Goal: Find contact information: Find contact information

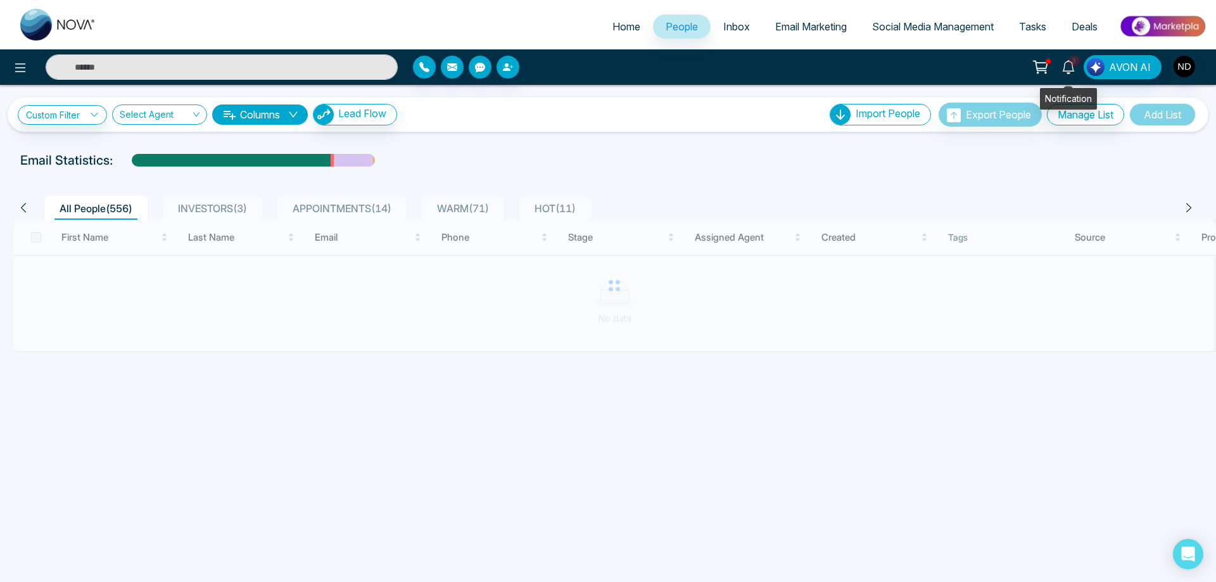
click at [1070, 68] on icon at bounding box center [1068, 67] width 14 height 14
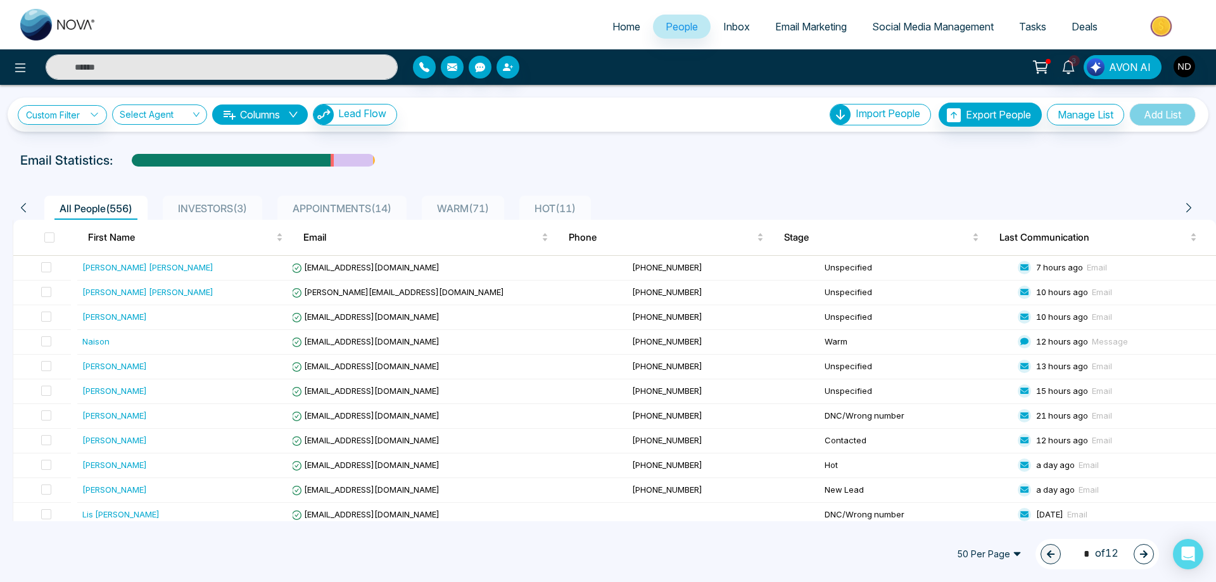
click at [695, 136] on div "Custom Filter Choose a filter Cancel Apply Select Agent Columns Lead Flow Impor…" at bounding box center [608, 303] width 1216 height 436
click at [105, 269] on div "[PERSON_NAME] [PERSON_NAME]" at bounding box center [147, 267] width 131 height 13
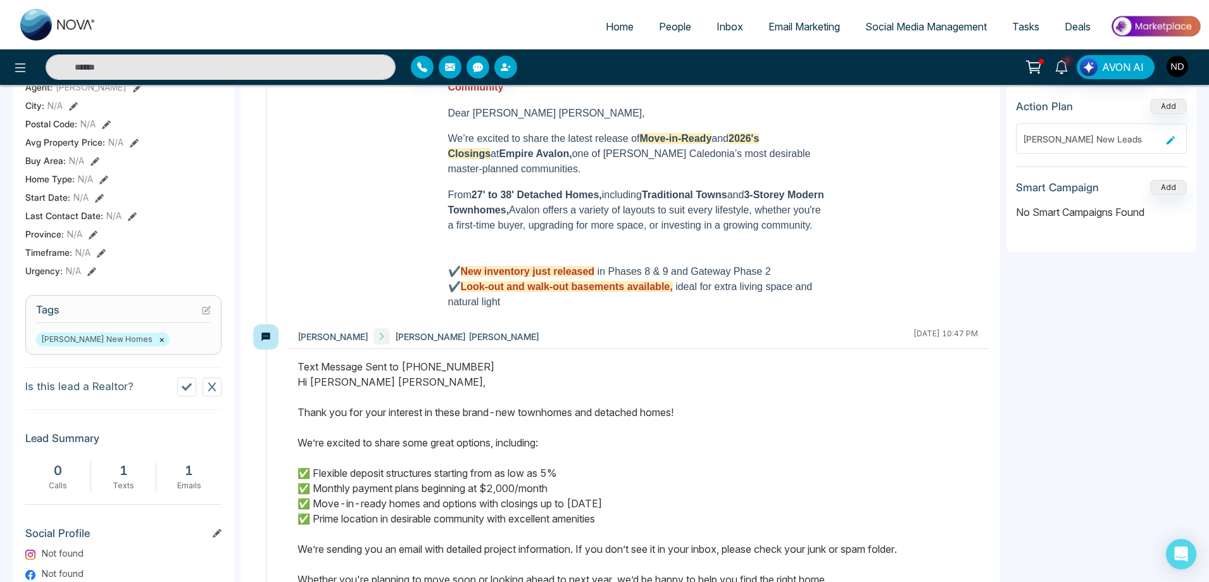
scroll to position [327, 0]
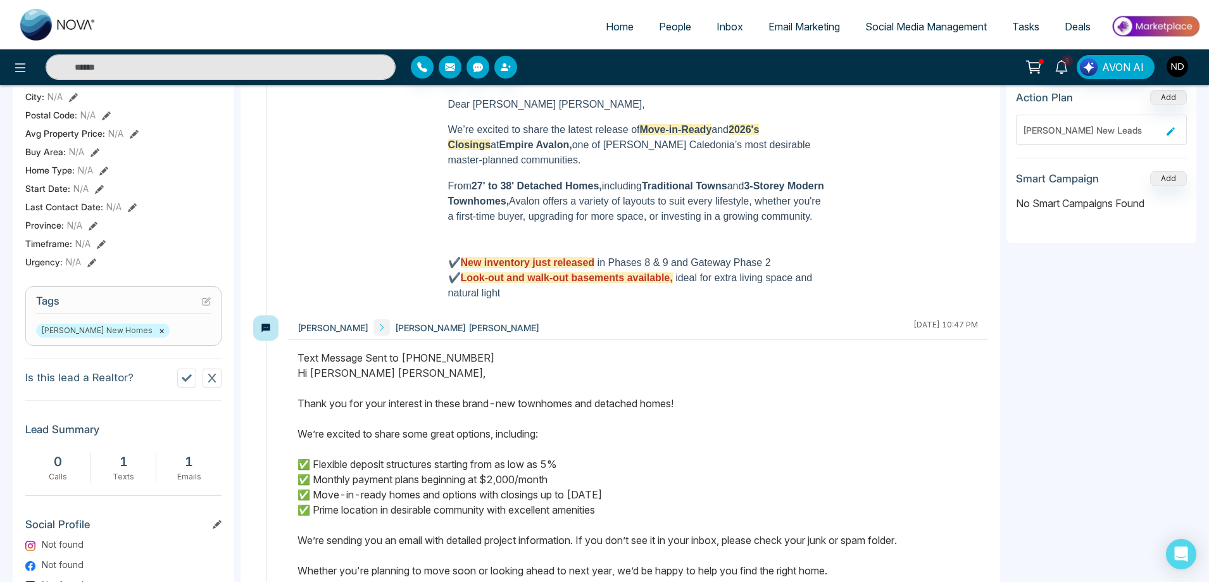
click at [187, 382] on icon at bounding box center [187, 378] width 10 height 8
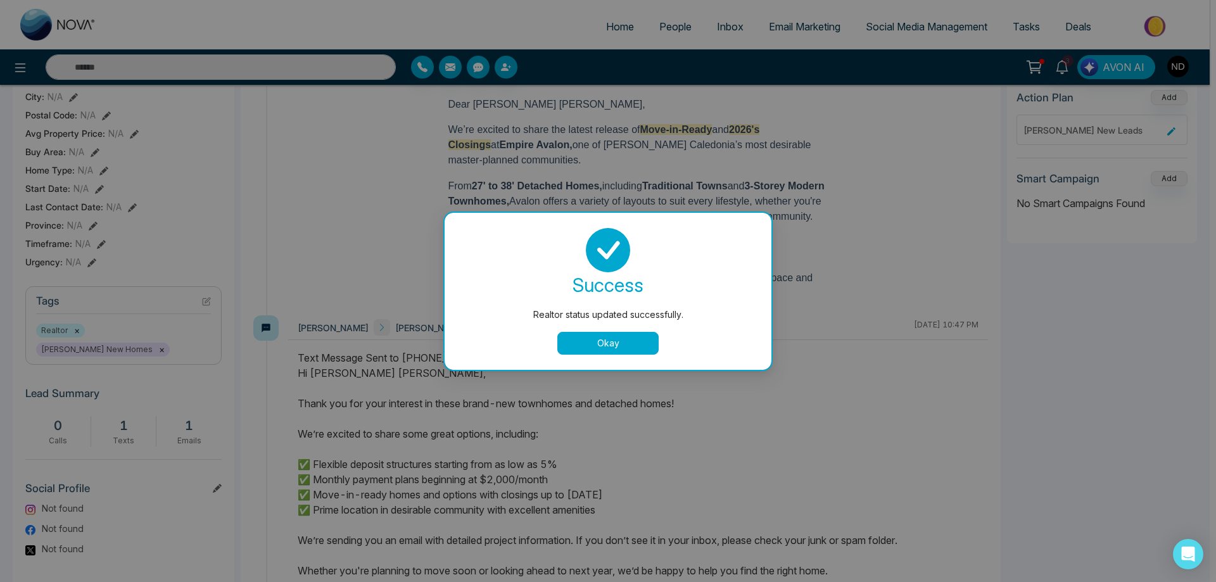
click at [590, 349] on button "Okay" at bounding box center [607, 343] width 101 height 23
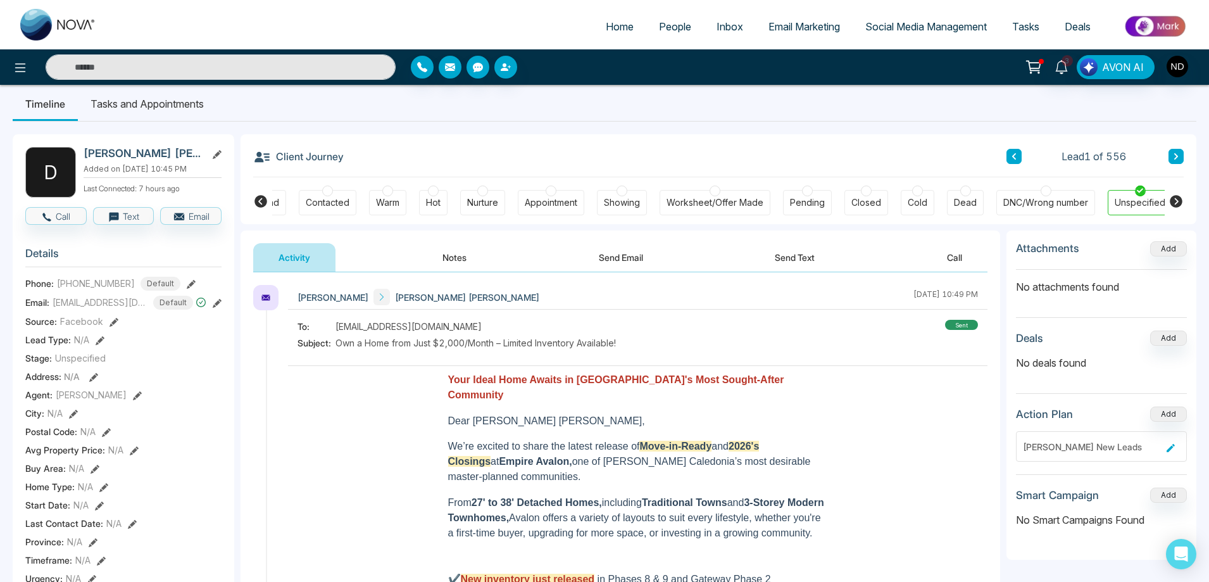
scroll to position [0, 0]
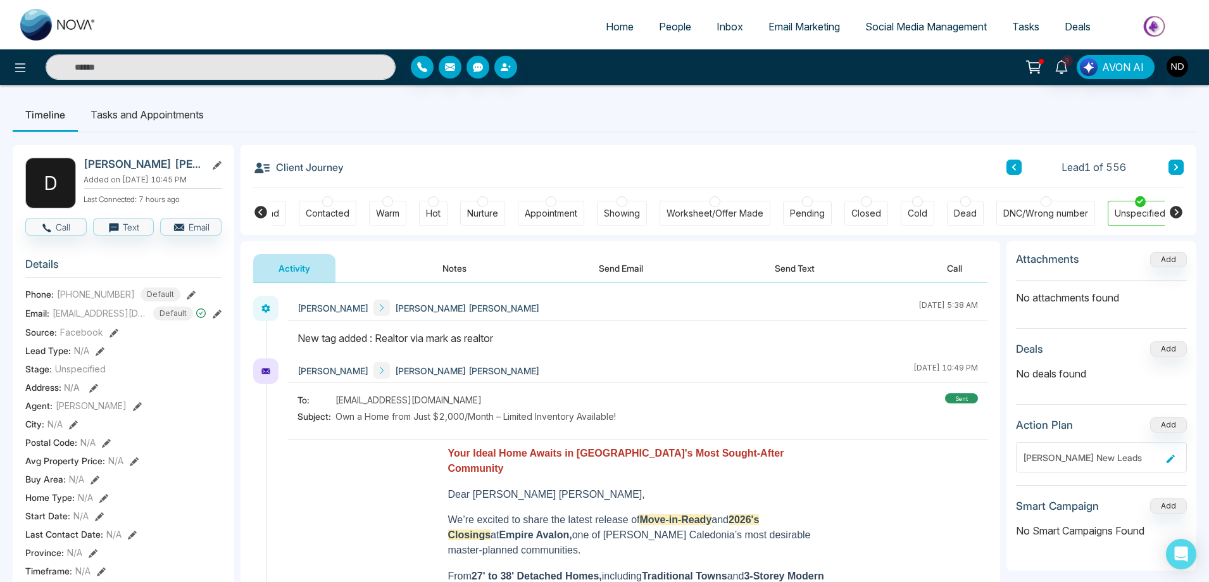
click at [1043, 218] on div "DNC/Wrong number" at bounding box center [1046, 213] width 85 height 13
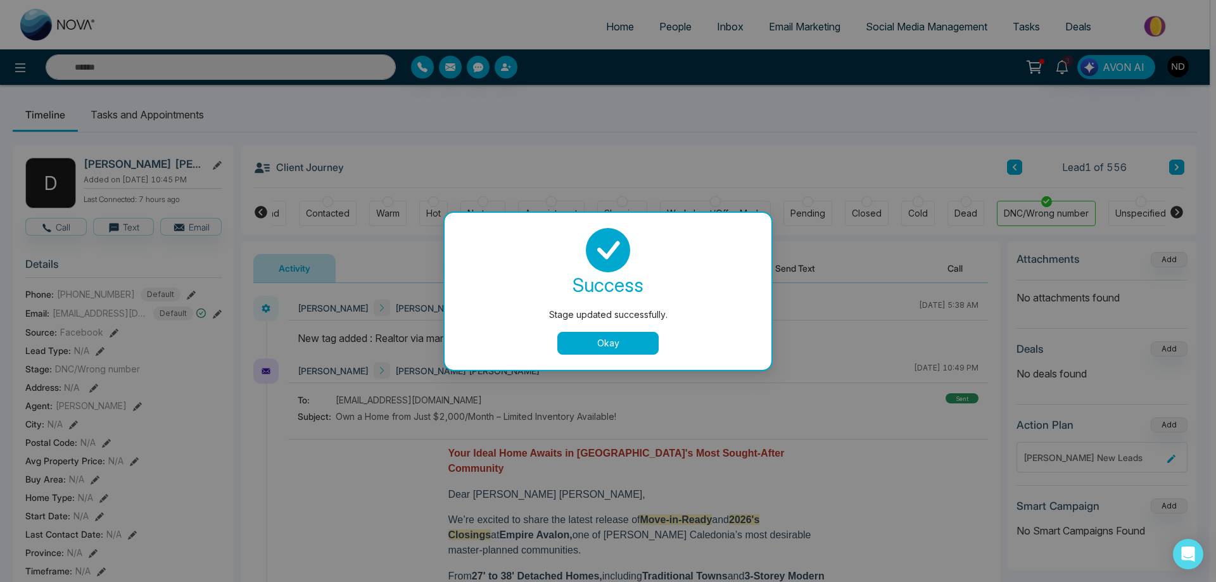
click at [634, 341] on button "Okay" at bounding box center [607, 343] width 101 height 23
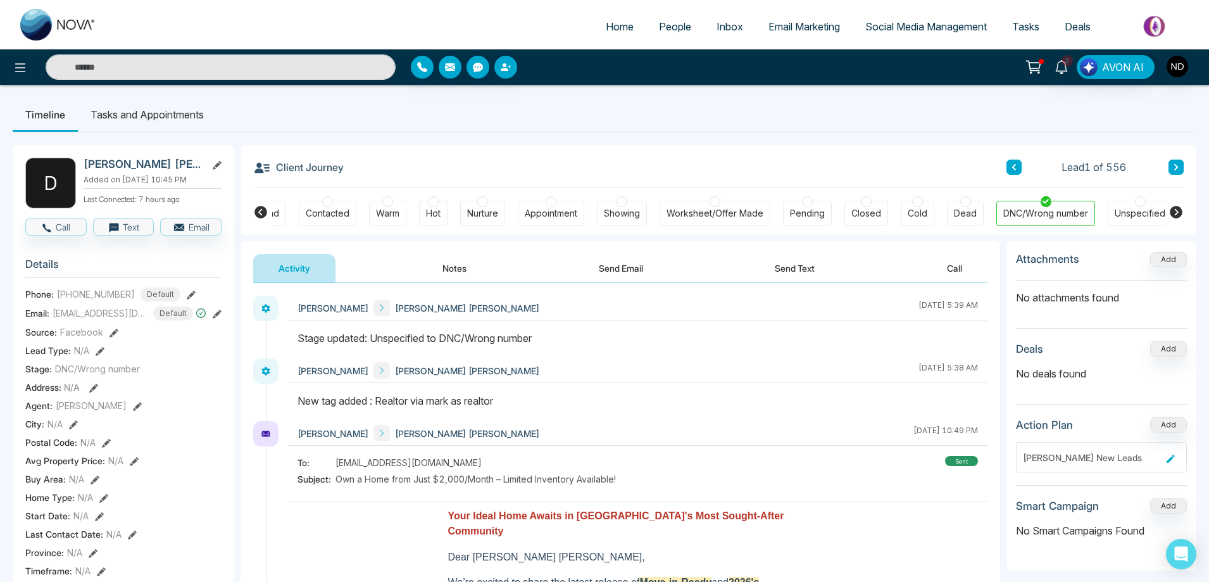
click at [1176, 170] on icon at bounding box center [1176, 167] width 6 height 8
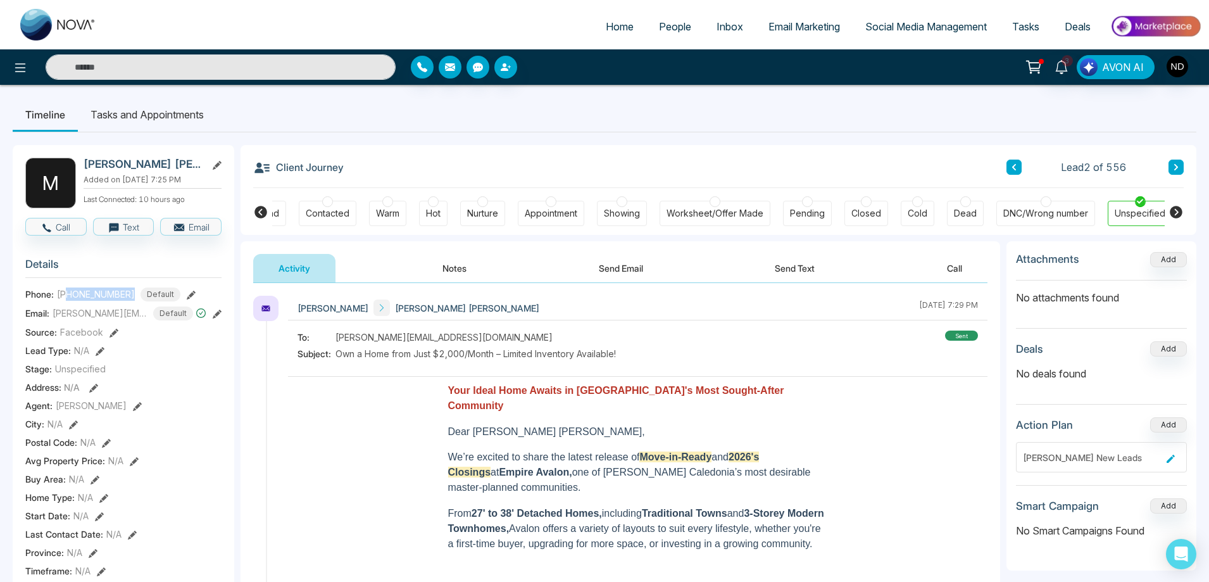
drag, startPoint x: 68, startPoint y: 303, endPoint x: 129, endPoint y: 299, distance: 60.9
click at [129, 299] on div "+19052208422 Default" at bounding box center [118, 294] width 123 height 14
copy span "9052208422"
click at [824, 361] on div "To: melissaeggleton@live.com Subject: Own a Home from Just $2,000/Month – Limit…" at bounding box center [638, 347] width 681 height 33
click at [1173, 164] on icon at bounding box center [1176, 167] width 6 height 8
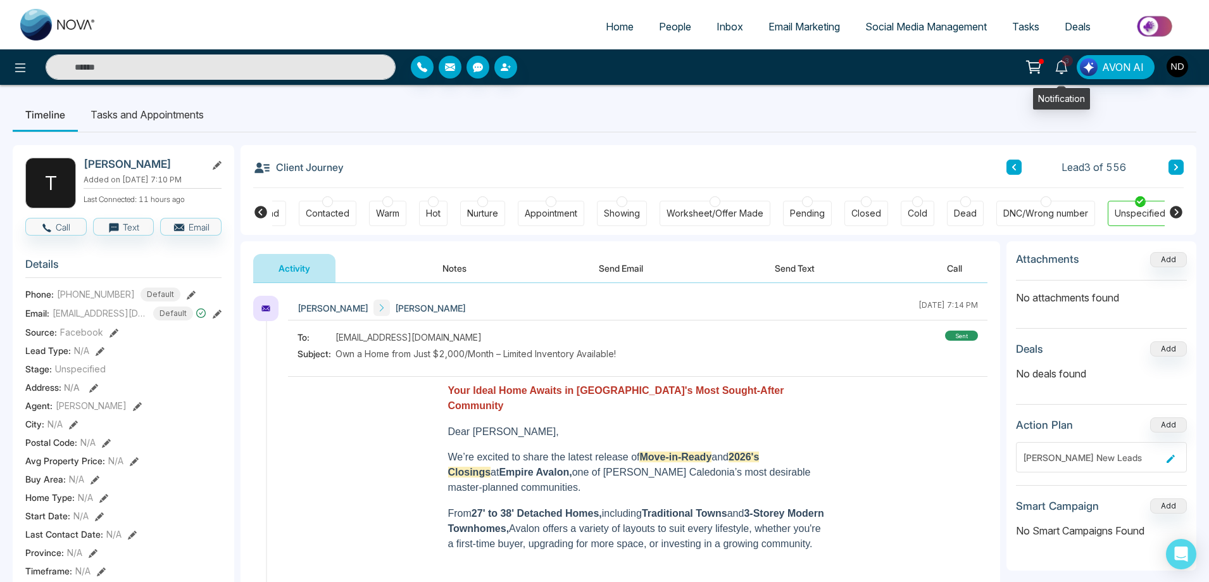
click at [1061, 71] on icon at bounding box center [1062, 67] width 12 height 14
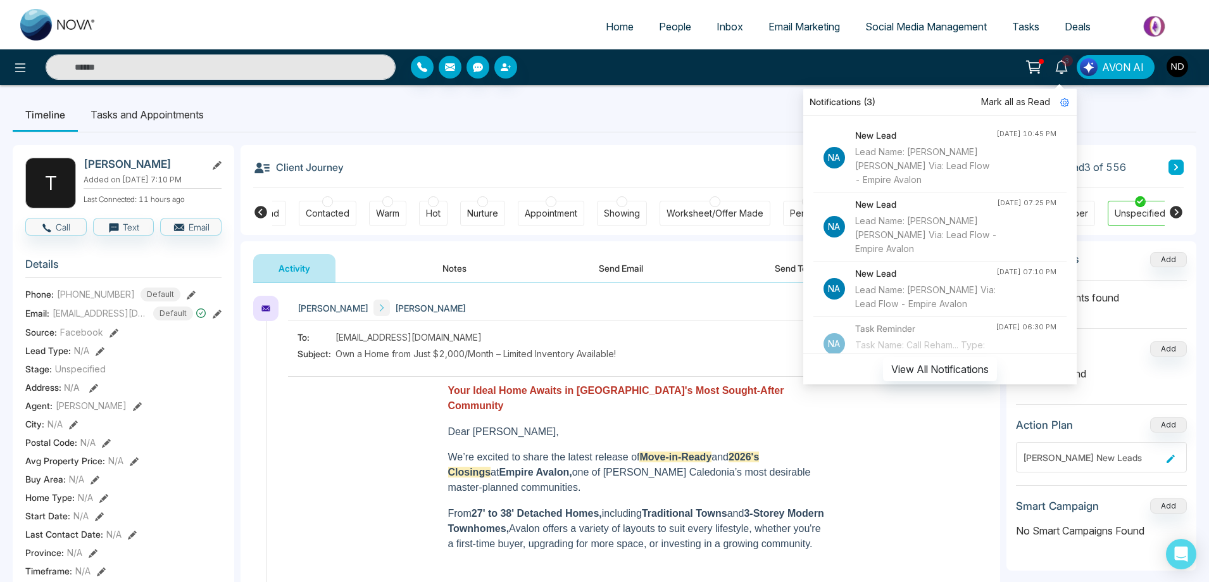
click at [662, 111] on ul "Timeline Tasks and Appointments" at bounding box center [605, 115] width 1184 height 34
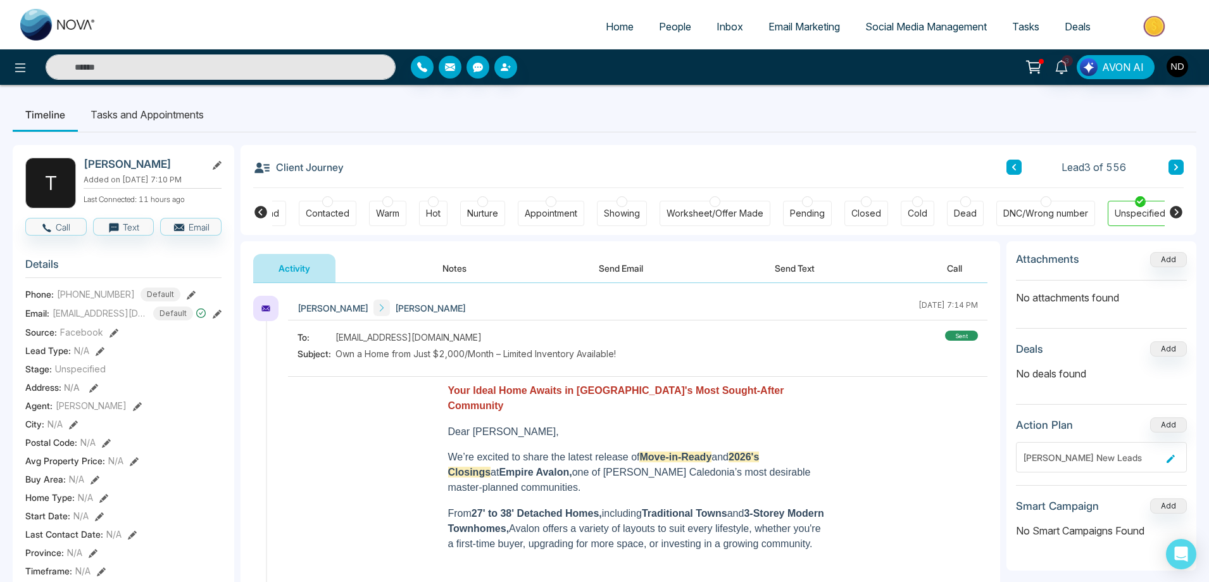
click at [1176, 165] on icon at bounding box center [1177, 167] width 4 height 6
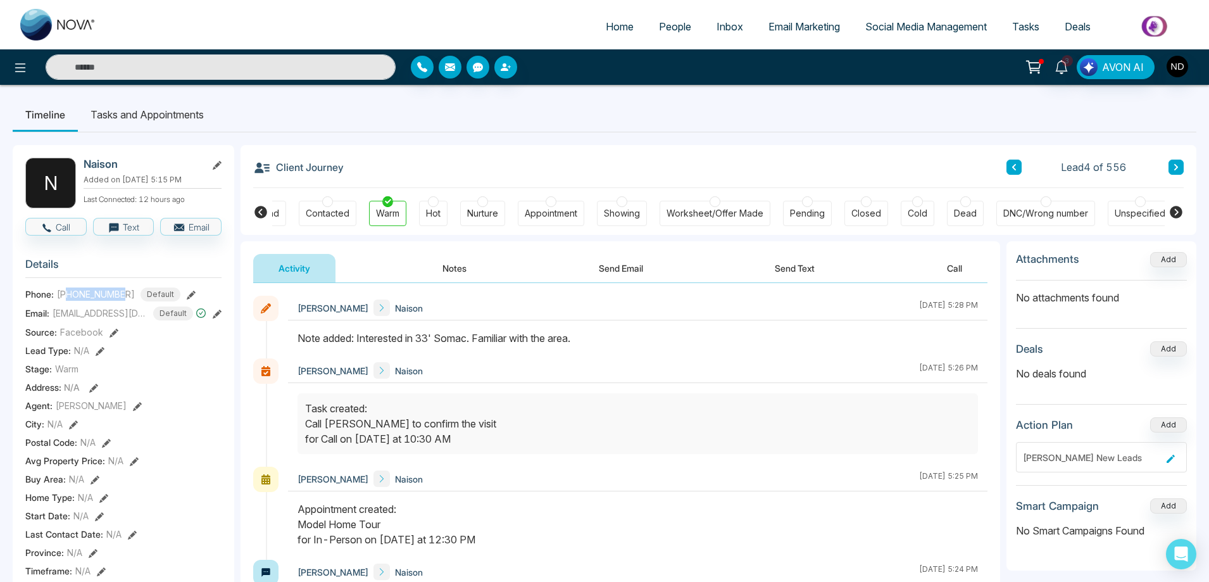
drag, startPoint x: 68, startPoint y: 301, endPoint x: 124, endPoint y: 301, distance: 55.7
click at [124, 301] on span "[PHONE_NUMBER]" at bounding box center [96, 293] width 78 height 13
copy span "2899333325"
click at [589, 164] on div "Client Journey Lead 4 of 556" at bounding box center [718, 166] width 931 height 43
